Goal: Task Accomplishment & Management: Use online tool/utility

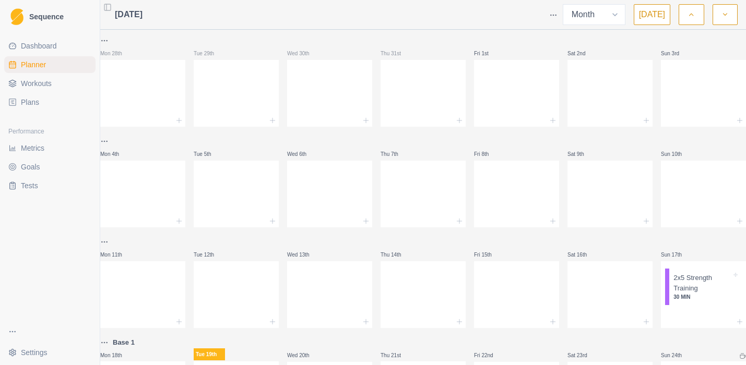
select select "month"
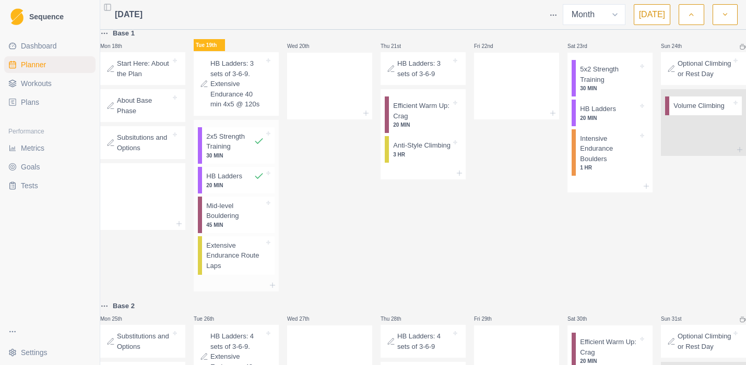
click at [254, 221] on p "Mid-level Bouldering" at bounding box center [235, 211] width 58 height 20
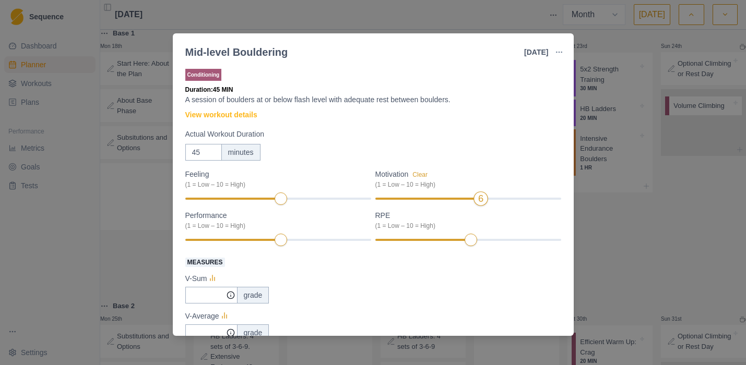
click at [478, 200] on div "6" at bounding box center [480, 199] width 15 height 15
click at [483, 268] on label "Measures" at bounding box center [369, 262] width 369 height 13
click at [237, 287] on input "Measures" at bounding box center [211, 295] width 52 height 17
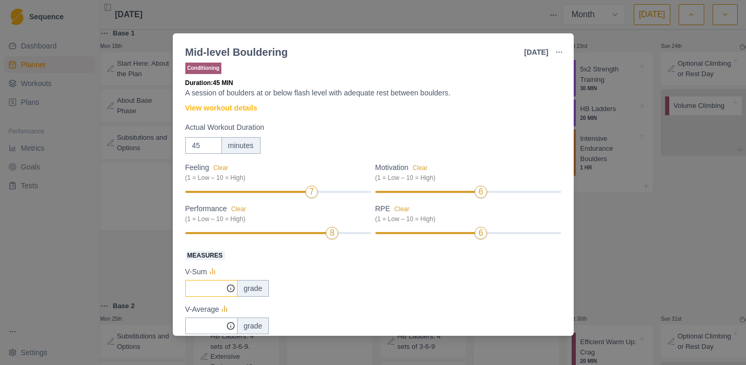
scroll to position [17, 0]
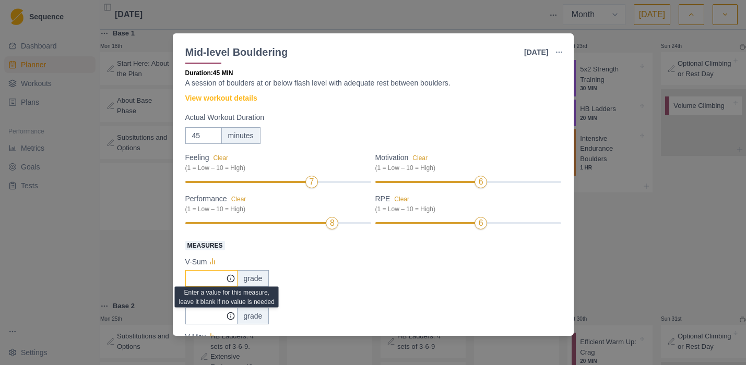
type input "0"
click at [233, 278] on icon at bounding box center [230, 279] width 8 height 8
click at [231, 279] on icon at bounding box center [230, 279] width 8 height 8
click at [231, 279] on line at bounding box center [231, 280] width 0 height 2
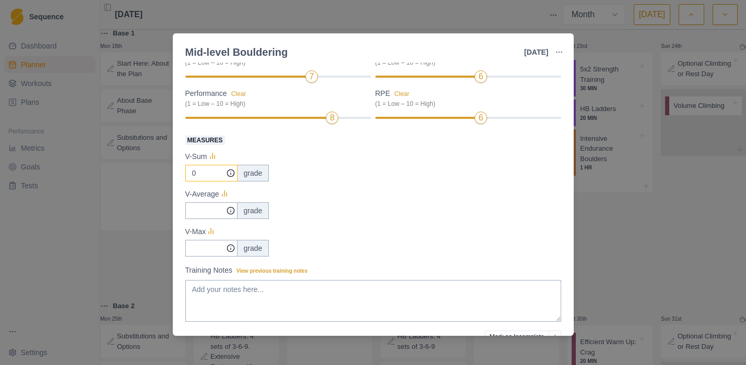
scroll to position [122, 0]
click at [350, 294] on textarea "Training Notes View previous training notes" at bounding box center [373, 301] width 376 height 42
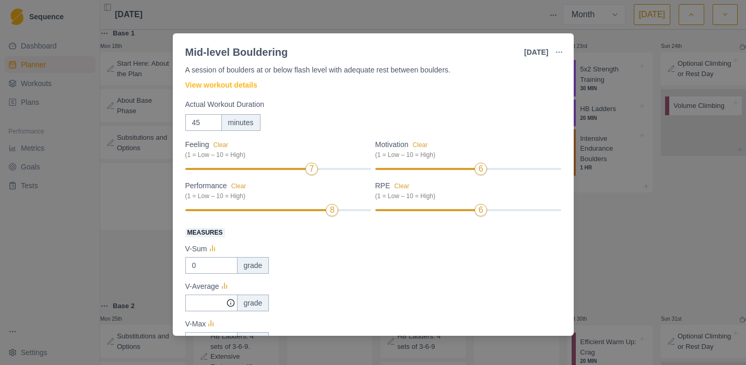
scroll to position [0, 0]
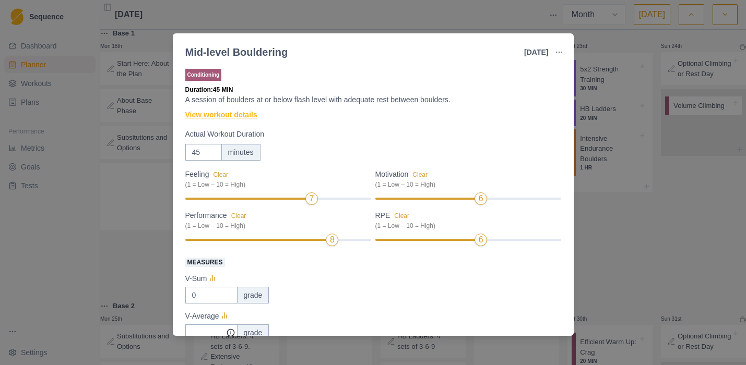
click at [254, 113] on link "View workout details" at bounding box center [221, 115] width 72 height 11
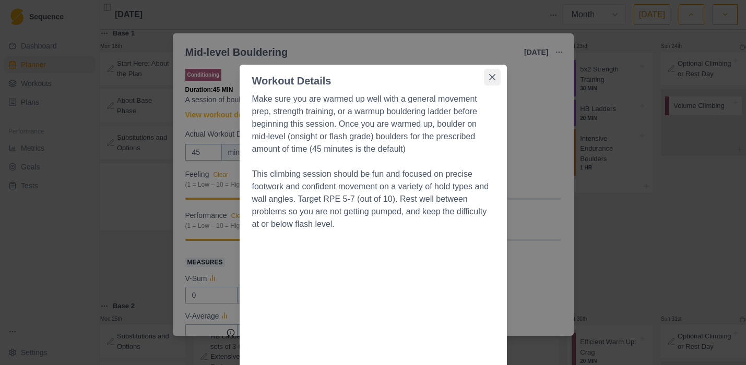
click at [491, 76] on icon "Close" at bounding box center [492, 77] width 6 height 6
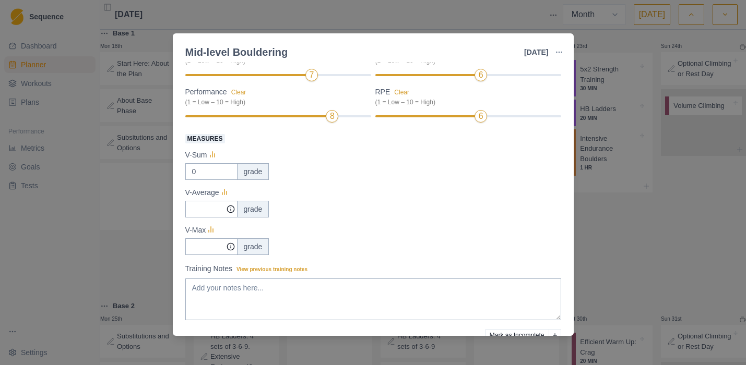
scroll to position [175, 0]
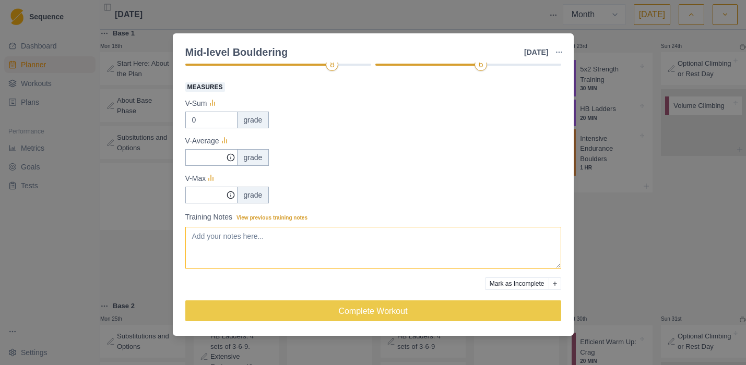
click at [245, 237] on textarea "Training Notes View previous training notes" at bounding box center [373, 248] width 376 height 42
type textarea "0,0,1,1,1,0,1,1,1,1,2 Sum=9 (top 8)"
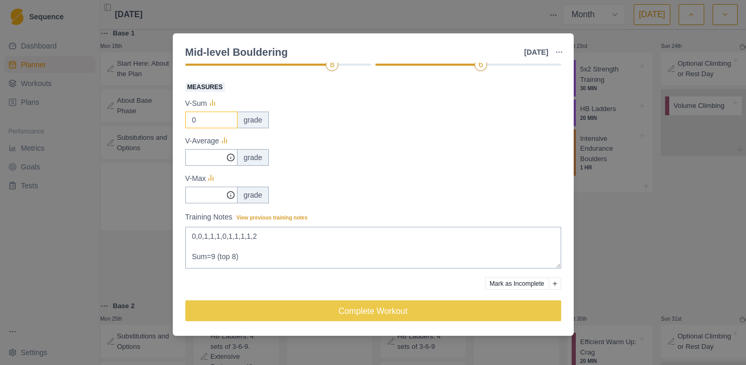
click at [198, 121] on input "0" at bounding box center [211, 120] width 52 height 17
type input "9"
click at [253, 123] on div "grade" at bounding box center [253, 120] width 32 height 17
click at [199, 157] on input "Measures" at bounding box center [211, 157] width 52 height 17
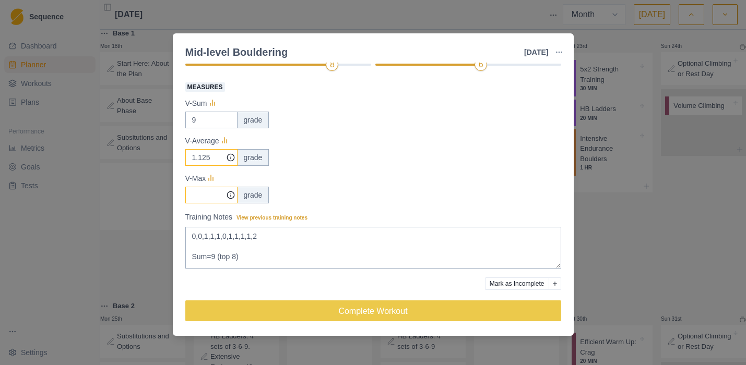
type input "1.125"
click at [201, 166] on input "Measures" at bounding box center [211, 157] width 52 height 17
type input "2"
click at [677, 226] on div "Mid-level Bouldering [DATE] Link To Goal View Workout Metrics Edit Original Wor…" at bounding box center [373, 182] width 746 height 365
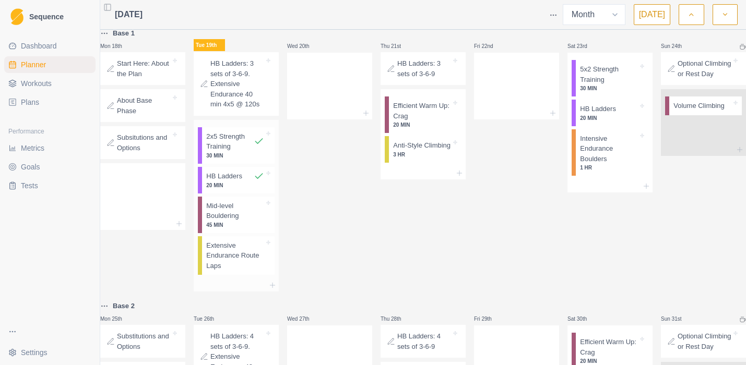
click at [243, 221] on p "Mid-level Bouldering" at bounding box center [235, 211] width 58 height 20
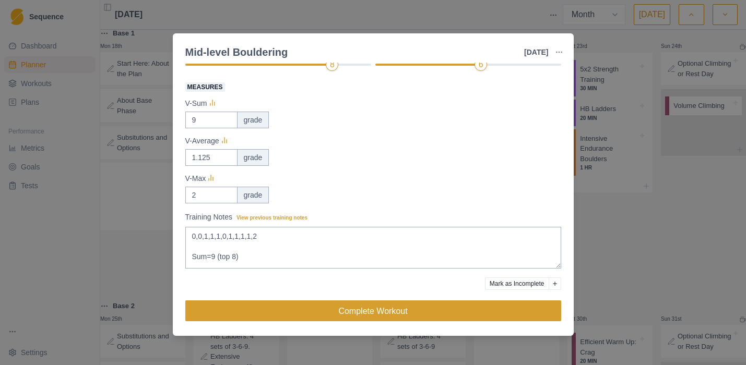
click at [366, 314] on button "Complete Workout" at bounding box center [373, 311] width 376 height 21
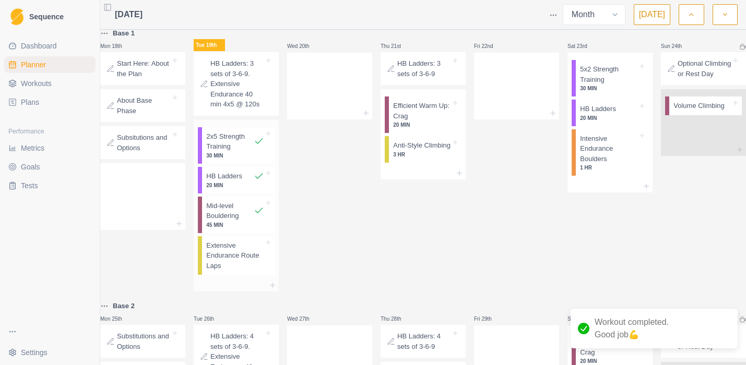
click at [230, 271] on p "Extensive Endurance Route Laps" at bounding box center [235, 256] width 58 height 31
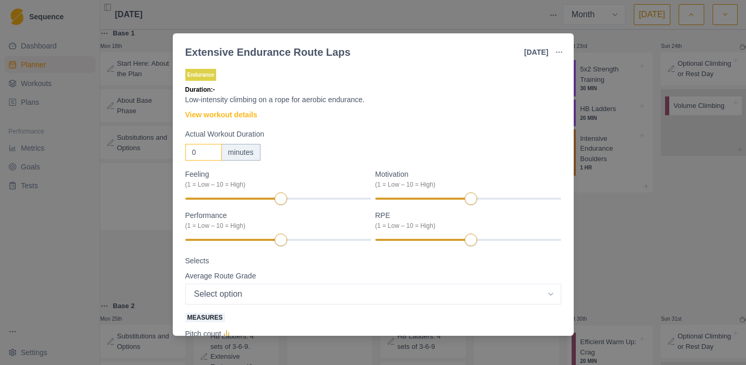
click at [197, 151] on input "0" at bounding box center [203, 152] width 37 height 17
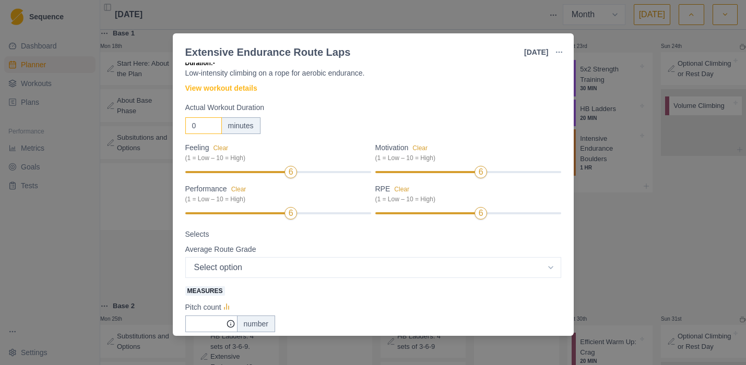
scroll to position [30, 0]
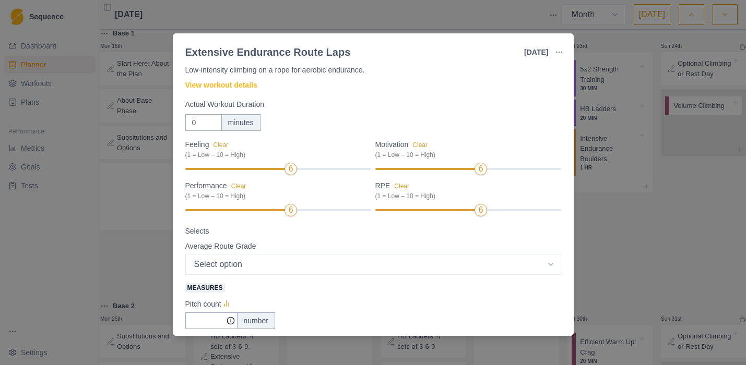
click at [328, 260] on select "Select option 5.6 5.7 5.8 5.9 5.10a 5.10b 5.10c 5.10d 5.11a 5.11b 5.11c 5.11d 5…" at bounding box center [373, 264] width 376 height 21
select select "4"
click at [185, 254] on select "Select option 5.6 5.7 5.8 5.9 5.10a 5.10b 5.10c 5.10d 5.11a 5.11b 5.11c 5.11d 5…" at bounding box center [373, 264] width 376 height 21
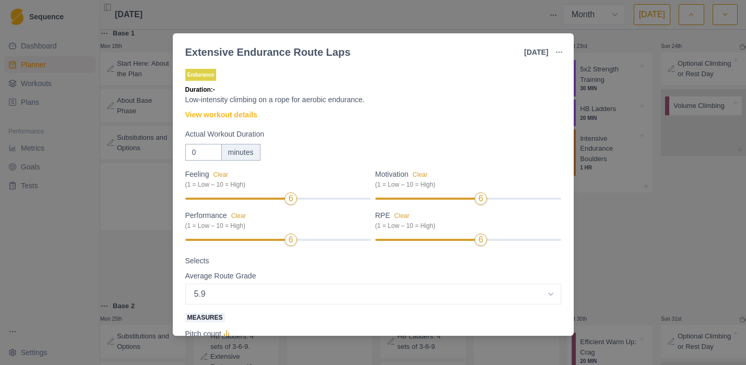
scroll to position [0, 0]
click at [206, 156] on input "0" at bounding box center [203, 152] width 37 height 17
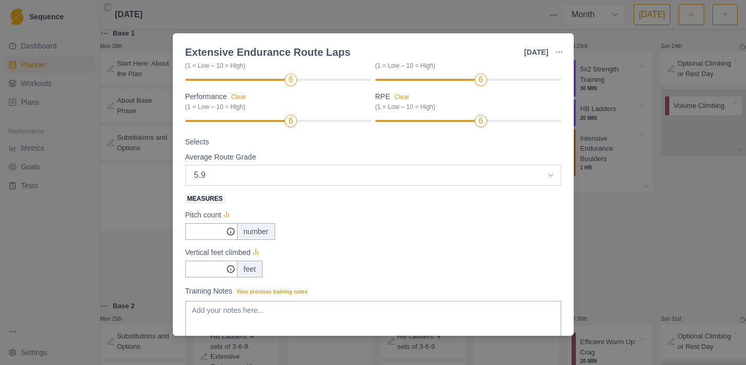
scroll to position [119, 0]
type input "22"
click at [195, 234] on input "Measures" at bounding box center [211, 231] width 52 height 17
click at [225, 314] on textarea "Training Notes View previous training notes" at bounding box center [373, 322] width 376 height 42
type textarea "Santa fe gym, pitches equal up plus down"
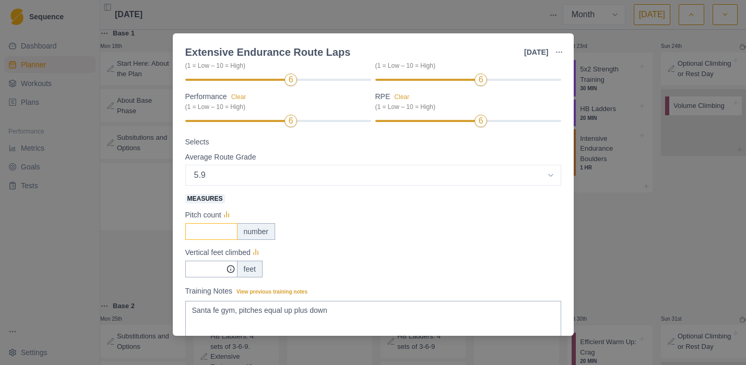
click at [207, 233] on input "Measures" at bounding box center [211, 231] width 52 height 17
type input "12"
click at [217, 268] on input "Measures" at bounding box center [211, 269] width 52 height 17
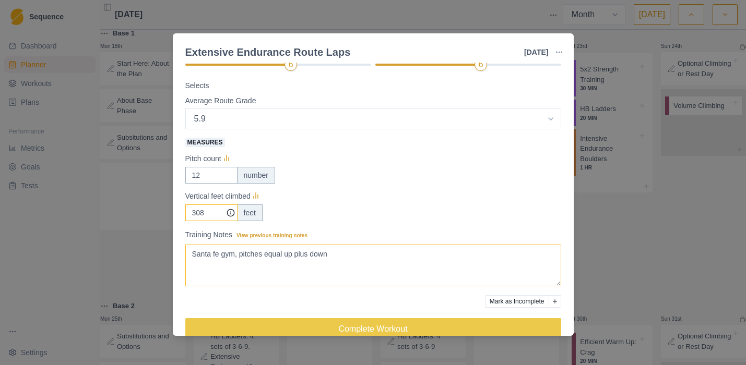
scroll to position [193, 0]
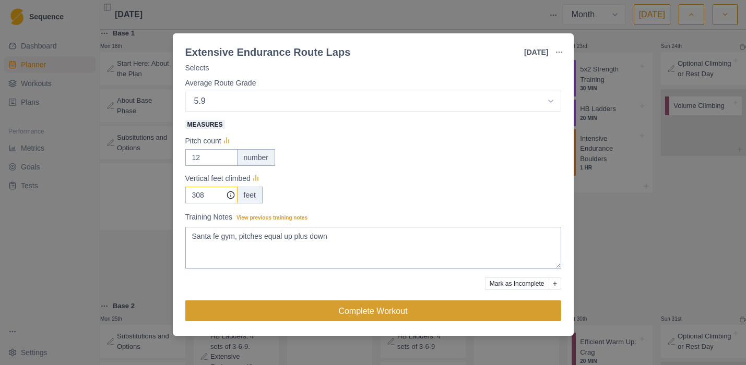
type input "308"
click at [424, 307] on button "Complete Workout" at bounding box center [373, 311] width 376 height 21
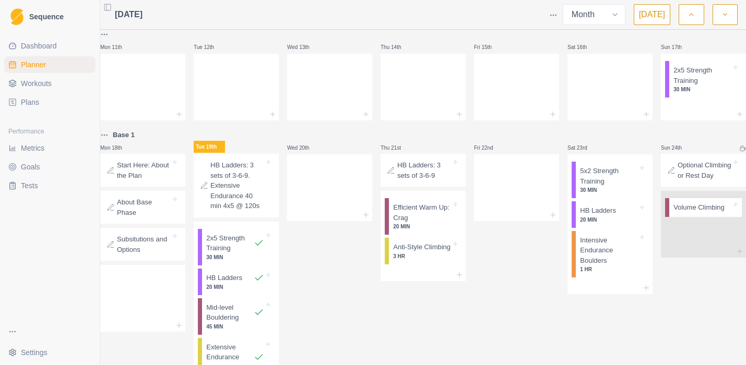
scroll to position [194, 0]
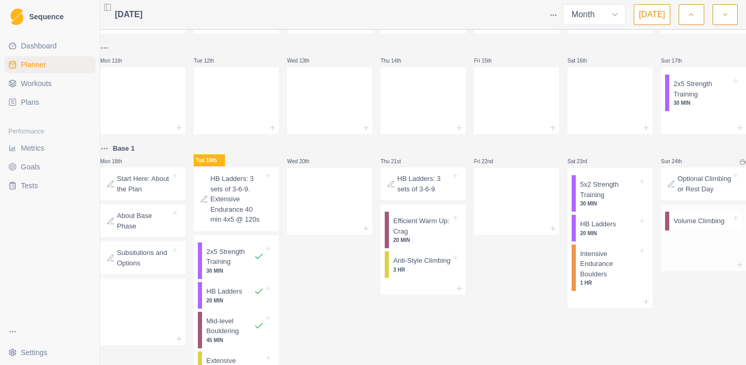
click at [673, 226] on p "Volume Climbing" at bounding box center [698, 221] width 51 height 10
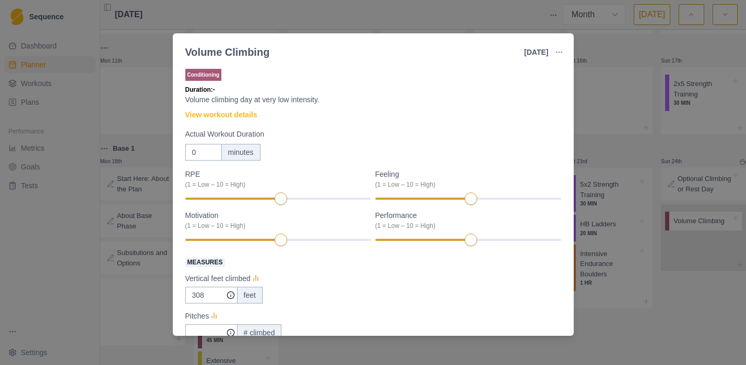
click at [697, 303] on div "Volume Climbing [DATE] Link To Goal View Workout Metrics Edit Original Workout …" at bounding box center [373, 182] width 746 height 365
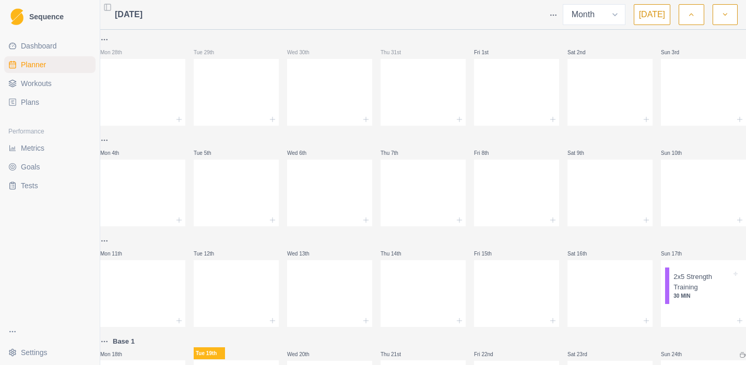
scroll to position [0, 0]
